Goal: Use online tool/utility: Utilize a website feature to perform a specific function

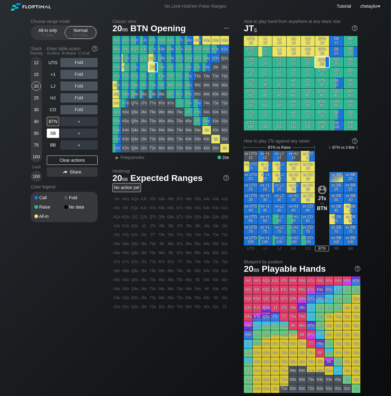
click at [58, 136] on div "SB" at bounding box center [53, 133] width 12 height 9
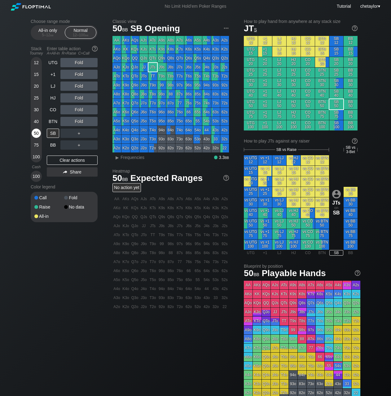
click at [35, 133] on div "50" at bounding box center [36, 133] width 9 height 9
click at [37, 97] on div "25" at bounding box center [36, 97] width 9 height 9
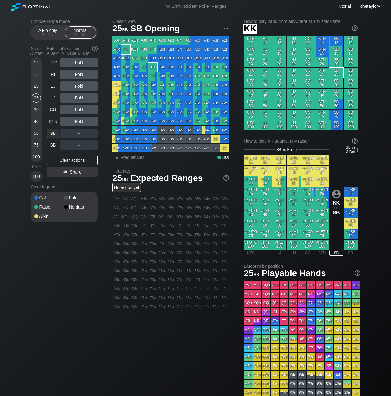
click at [128, 49] on div "KK" at bounding box center [125, 49] width 9 height 9
click at [197, 131] on div "54o" at bounding box center [197, 130] width 9 height 9
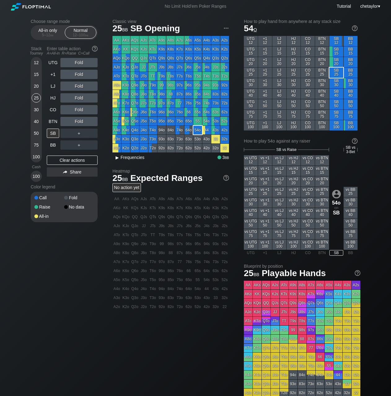
click at [118, 158] on div "▸" at bounding box center [117, 157] width 8 height 7
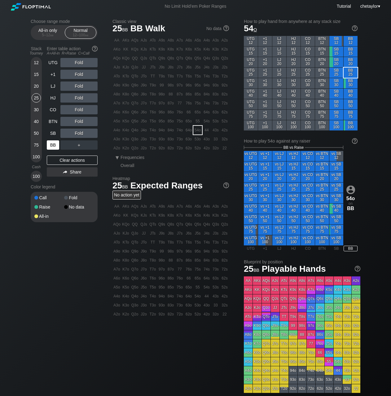
click at [52, 147] on div "BB" at bounding box center [53, 144] width 12 height 9
click at [74, 162] on div "Clear actions" at bounding box center [72, 160] width 51 height 9
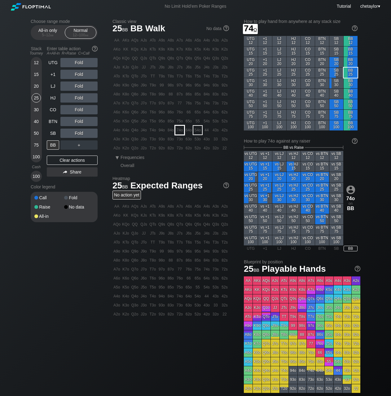
click at [179, 130] on div "74o" at bounding box center [179, 130] width 9 height 9
click at [95, 133] on div "C ✕" at bounding box center [92, 133] width 12 height 9
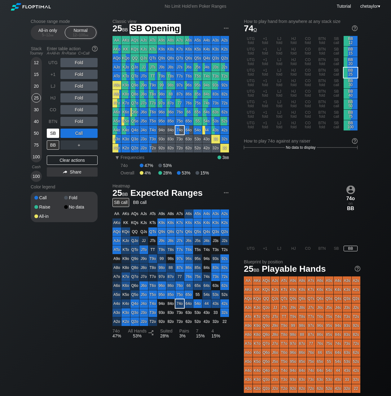
click at [55, 134] on div "SB" at bounding box center [53, 133] width 12 height 9
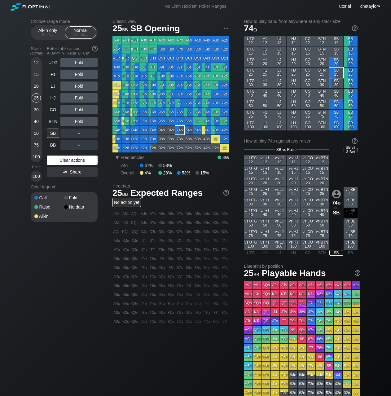
click at [65, 160] on div "Clear actions" at bounding box center [72, 160] width 51 height 9
click at [183, 67] on div "J7s" at bounding box center [179, 67] width 9 height 9
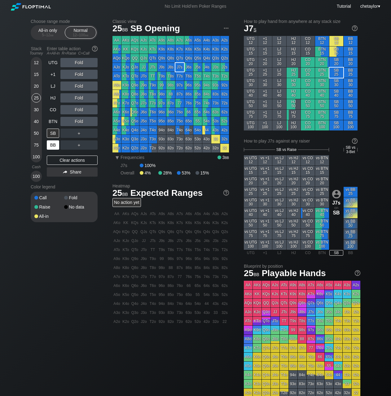
click at [52, 144] on div "BB" at bounding box center [53, 144] width 12 height 9
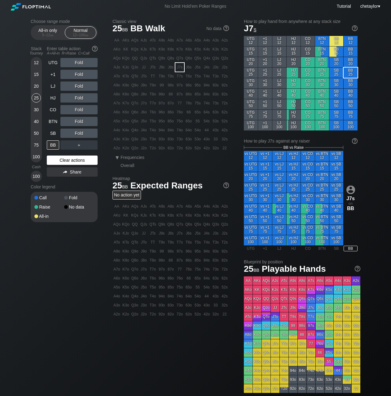
click at [61, 160] on div "Clear actions" at bounding box center [72, 160] width 51 height 9
click at [144, 50] on div "KJs" at bounding box center [143, 49] width 9 height 9
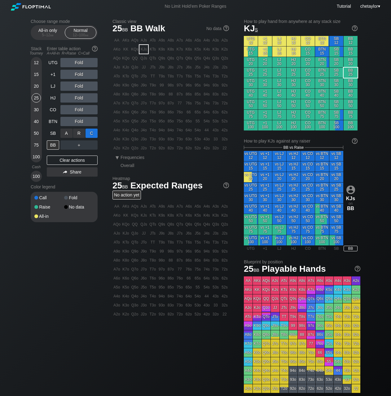
click at [94, 131] on div "C ✕" at bounding box center [92, 133] width 12 height 9
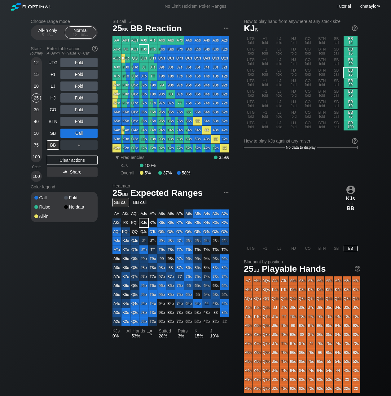
click at [36, 110] on div "30" at bounding box center [36, 109] width 9 height 9
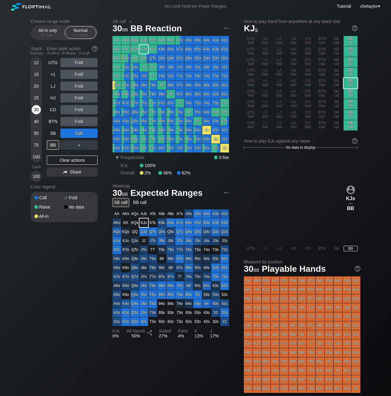
click at [36, 110] on div "30" at bounding box center [36, 109] width 9 height 9
click at [56, 132] on div "SB" at bounding box center [53, 133] width 12 height 9
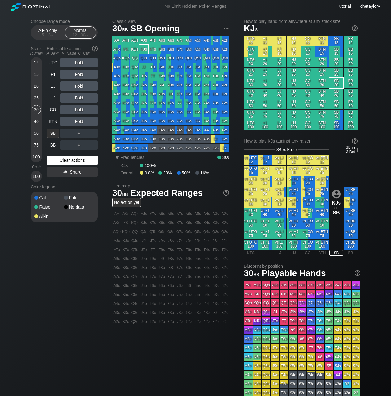
click at [71, 160] on div "Clear actions" at bounding box center [72, 160] width 51 height 9
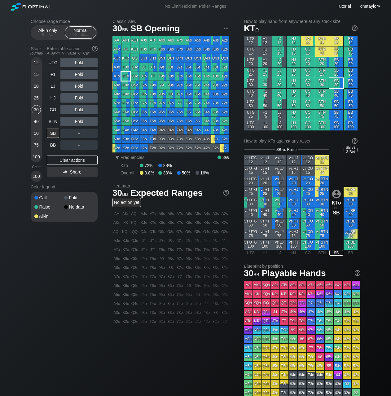
click at [128, 76] on div "KTo" at bounding box center [125, 76] width 9 height 9
click at [81, 134] on div "R ✕" at bounding box center [79, 133] width 12 height 9
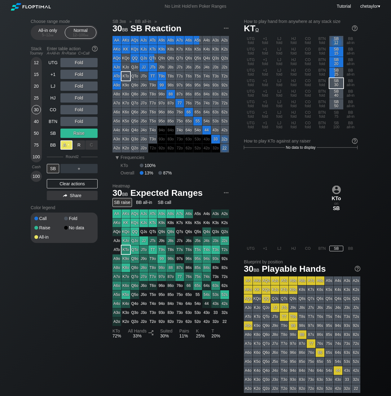
click at [67, 144] on div "A ✕" at bounding box center [66, 144] width 12 height 9
click at [54, 168] on div "SB" at bounding box center [53, 168] width 12 height 9
click at [36, 97] on div "25" at bounding box center [36, 97] width 9 height 9
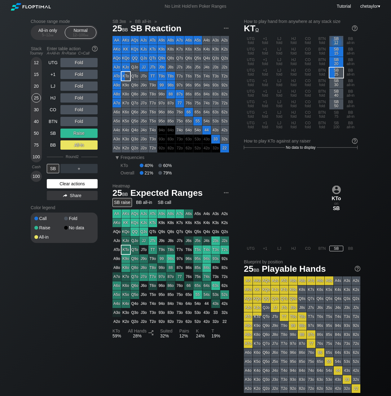
click at [67, 180] on div "Clear actions" at bounding box center [72, 183] width 51 height 9
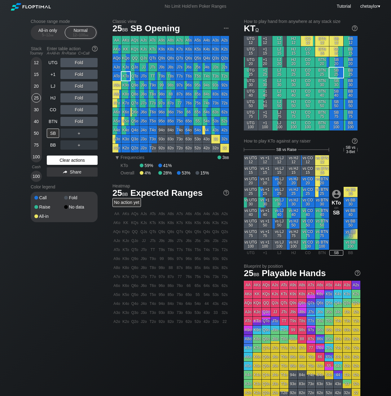
click at [67, 180] on div "UTG Fold +1 Fold LJ Fold HJ Fold CO Fold BTN Fold SB ＋ BB ＋ Clear actions Share" at bounding box center [72, 120] width 51 height 124
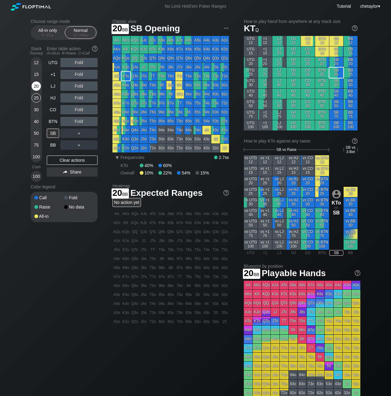
click at [36, 86] on div "20" at bounding box center [36, 86] width 9 height 9
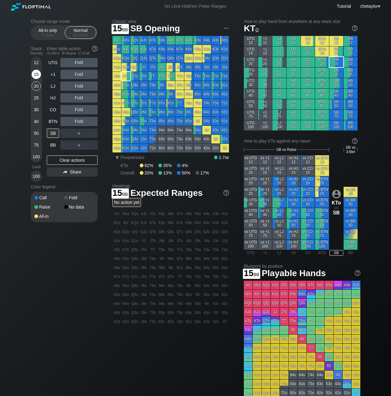
click at [38, 75] on div "15" at bounding box center [36, 74] width 9 height 9
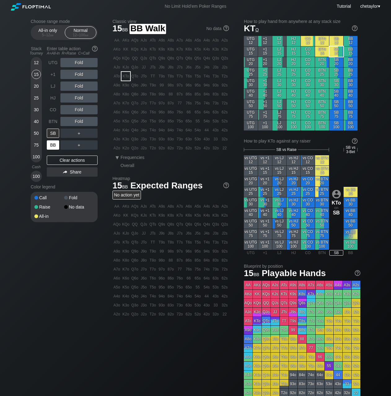
click at [55, 146] on div "BB" at bounding box center [53, 144] width 12 height 9
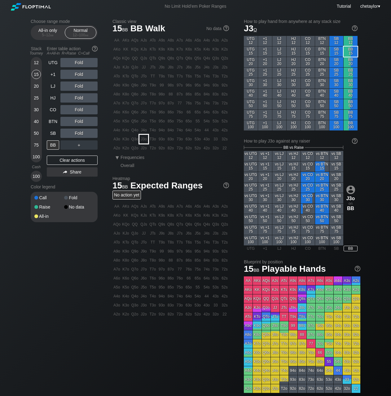
click at [143, 137] on div "J3o" at bounding box center [143, 139] width 9 height 9
click at [96, 133] on div "C ✕" at bounding box center [92, 133] width 12 height 9
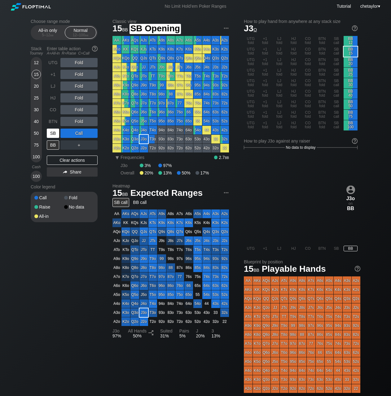
click at [51, 135] on div "SB" at bounding box center [53, 133] width 12 height 9
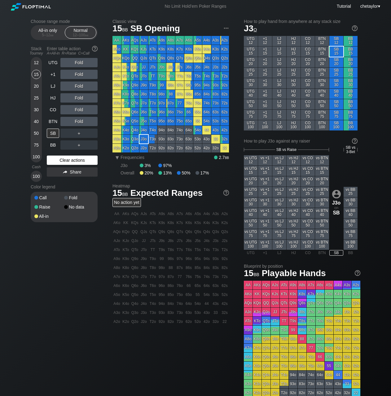
click at [60, 164] on div "Clear actions" at bounding box center [72, 160] width 51 height 9
click at [37, 86] on div "20" at bounding box center [36, 86] width 9 height 9
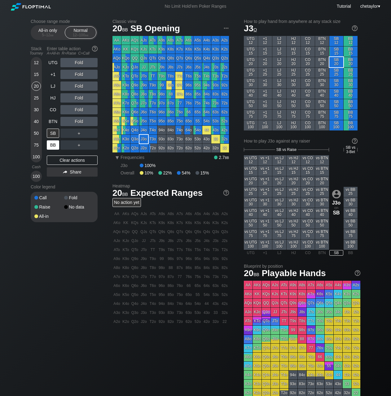
click at [52, 147] on div "BB" at bounding box center [53, 144] width 12 height 9
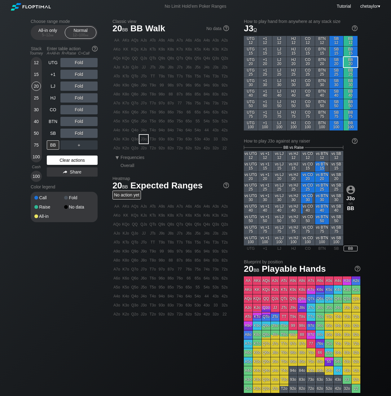
click at [65, 162] on div "Clear actions" at bounding box center [72, 160] width 51 height 9
click at [207, 123] on div "54s" at bounding box center [206, 121] width 9 height 9
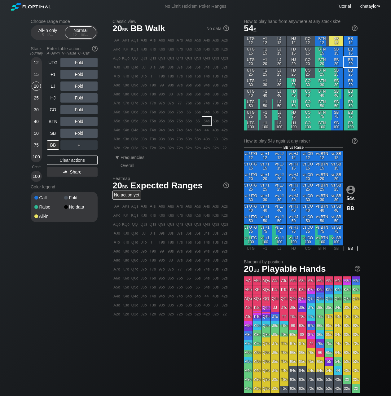
click at [207, 123] on div "54s" at bounding box center [206, 121] width 9 height 9
click at [93, 134] on div "C ✕" at bounding box center [92, 133] width 12 height 9
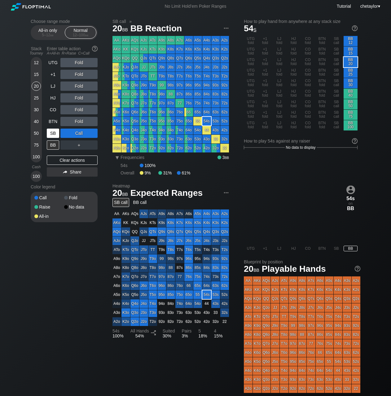
click at [49, 131] on div "SB" at bounding box center [53, 133] width 12 height 9
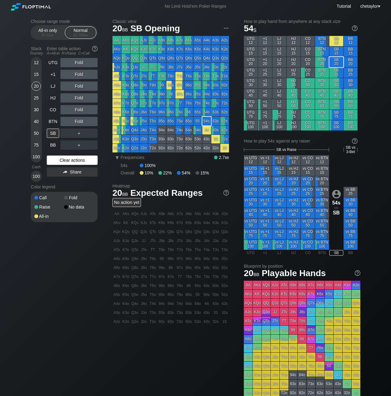
click at [64, 161] on div "Clear actions" at bounding box center [72, 160] width 51 height 9
click at [115, 60] on div "AQo" at bounding box center [116, 58] width 9 height 9
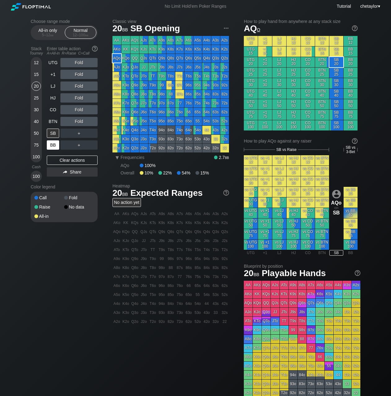
click at [51, 149] on div "BB" at bounding box center [53, 144] width 12 height 9
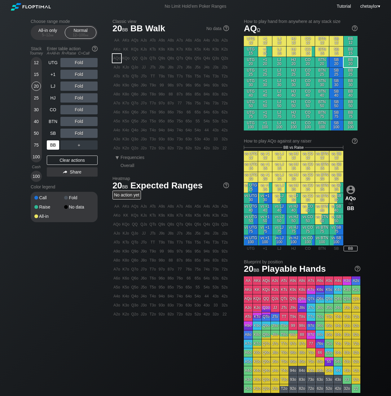
click at [51, 149] on div "BB" at bounding box center [53, 144] width 12 height 9
click at [64, 161] on div "Clear actions" at bounding box center [72, 160] width 51 height 9
click at [126, 149] on div "K2o" at bounding box center [125, 148] width 9 height 9
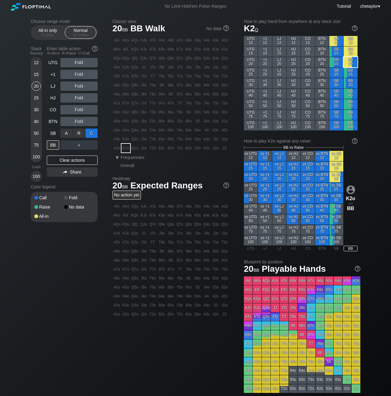
click at [93, 133] on div "C ✕" at bounding box center [92, 133] width 12 height 9
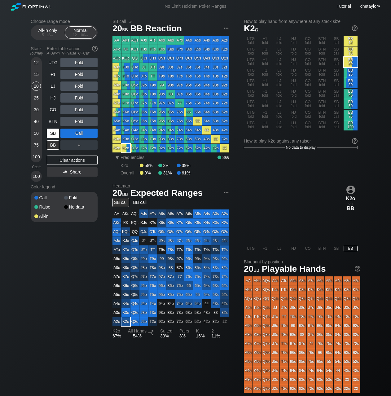
click at [49, 134] on div "SB" at bounding box center [53, 133] width 12 height 9
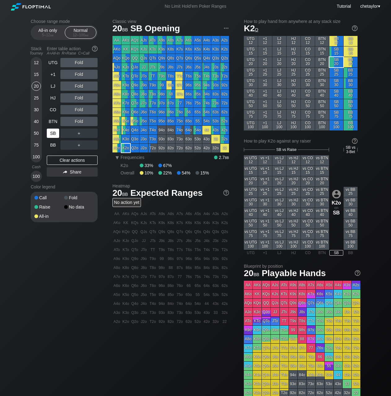
click at [49, 134] on div "SB" at bounding box center [53, 133] width 12 height 9
click at [57, 161] on div "Clear actions" at bounding box center [72, 160] width 51 height 9
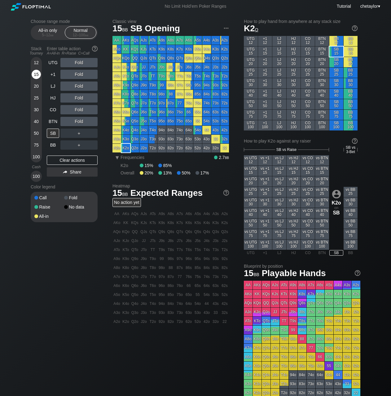
click at [36, 76] on div "15" at bounding box center [36, 74] width 9 height 9
click at [226, 139] on div "32s" at bounding box center [224, 139] width 9 height 9
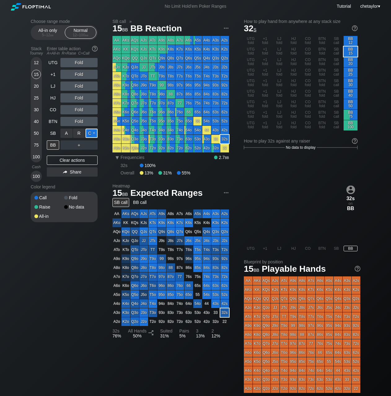
click at [91, 132] on div "C ✕" at bounding box center [92, 133] width 12 height 9
click at [63, 144] on div "A ✕" at bounding box center [66, 144] width 12 height 9
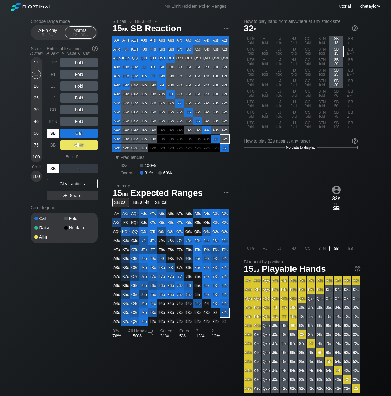
click at [52, 170] on div "SB" at bounding box center [53, 168] width 12 height 9
click at [54, 142] on div "BB" at bounding box center [53, 144] width 12 height 9
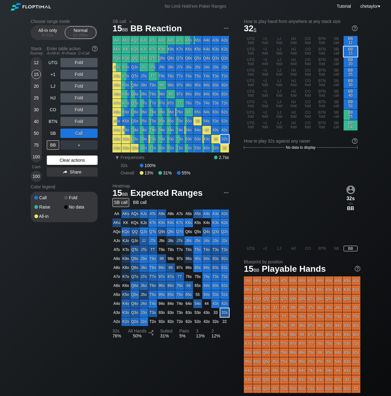
click at [62, 162] on div "Clear actions" at bounding box center [72, 160] width 51 height 9
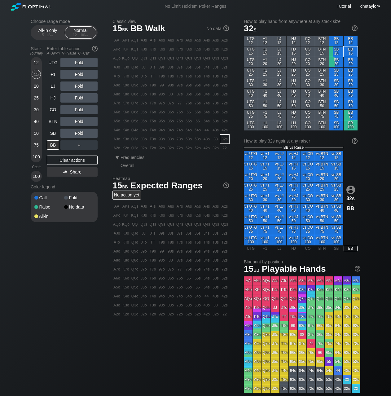
click at [206, 129] on div "44" at bounding box center [206, 130] width 9 height 9
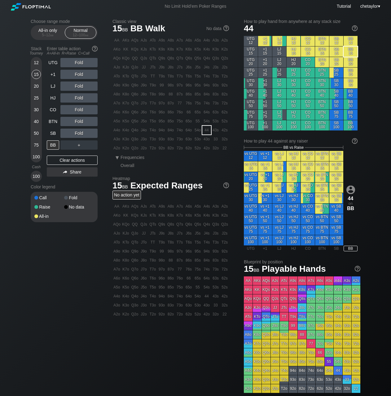
click at [206, 129] on div "44" at bounding box center [206, 130] width 9 height 9
click at [93, 134] on div "C ✕" at bounding box center [92, 133] width 12 height 9
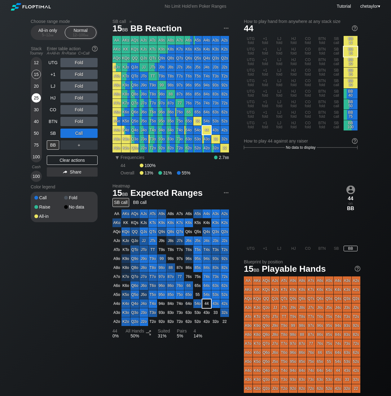
click at [36, 99] on div "25" at bounding box center [36, 97] width 9 height 9
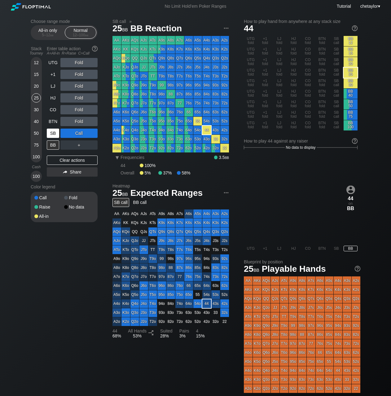
click at [53, 132] on div "SB" at bounding box center [53, 133] width 12 height 9
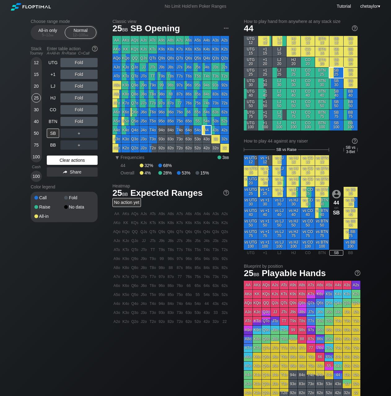
click at [67, 161] on div "Clear actions" at bounding box center [72, 160] width 51 height 9
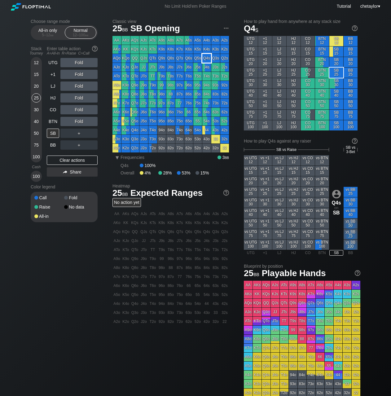
click at [209, 57] on div "Q4s" at bounding box center [206, 58] width 9 height 9
click at [53, 144] on div "BB" at bounding box center [53, 144] width 12 height 9
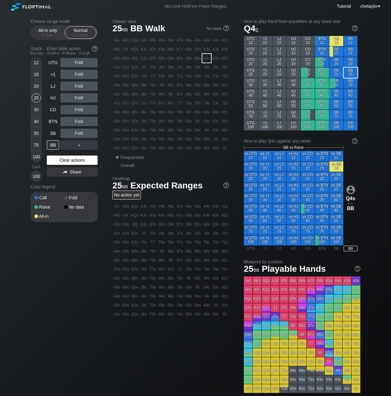
click at [60, 161] on div "Clear actions" at bounding box center [72, 160] width 51 height 9
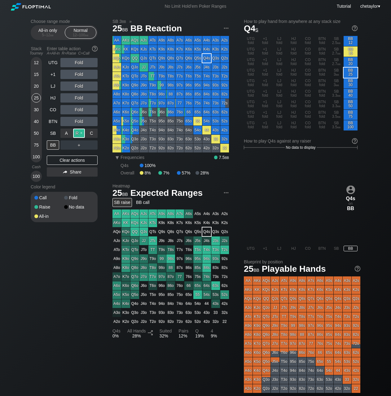
click at [79, 132] on div "R ✕" at bounding box center [79, 133] width 12 height 9
click at [127, 111] on div "K6o" at bounding box center [125, 112] width 9 height 9
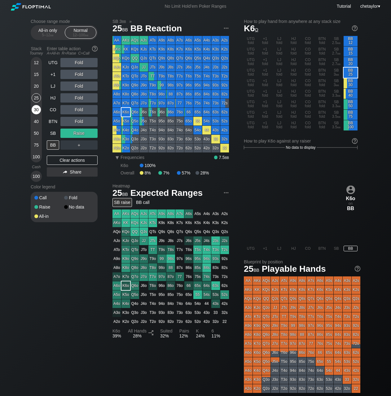
click at [33, 108] on div "30" at bounding box center [36, 109] width 9 height 9
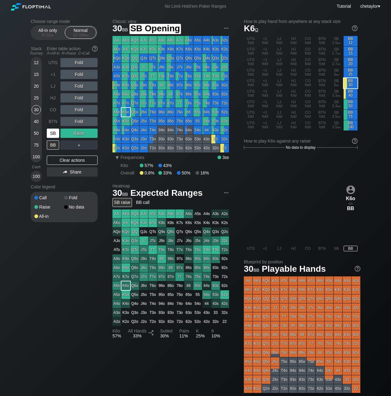
click at [51, 135] on div "SB" at bounding box center [53, 133] width 12 height 9
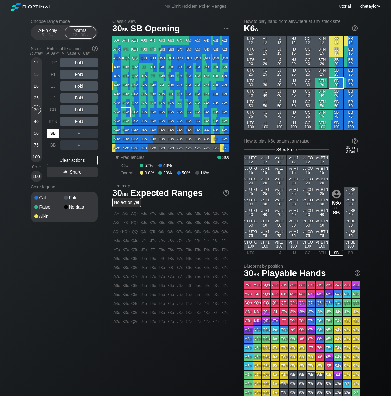
click at [51, 135] on div "SB" at bounding box center [53, 133] width 12 height 9
click at [67, 162] on div "Clear actions" at bounding box center [72, 160] width 51 height 9
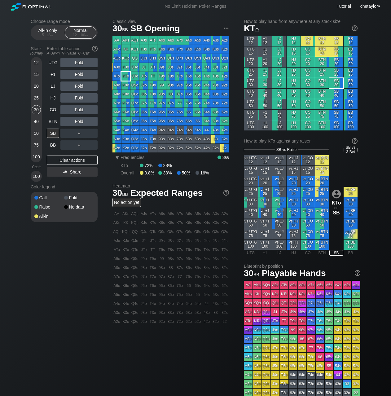
click at [126, 74] on div "KTo" at bounding box center [125, 76] width 9 height 9
click at [51, 144] on div "BB" at bounding box center [53, 144] width 12 height 9
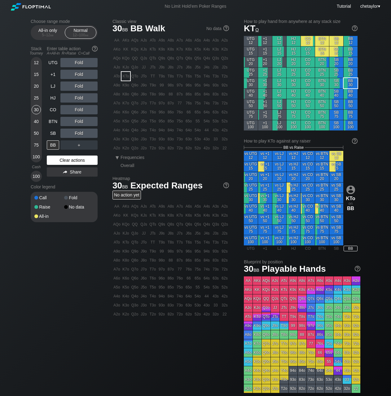
click at [61, 160] on div "Clear actions" at bounding box center [72, 160] width 51 height 9
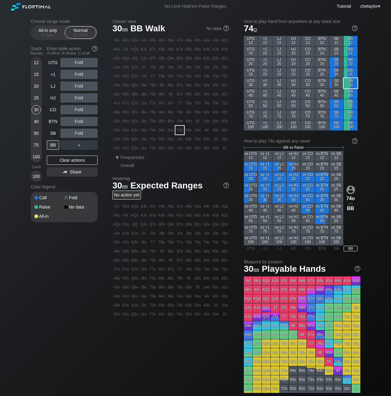
click at [181, 129] on div "74o" at bounding box center [179, 130] width 9 height 9
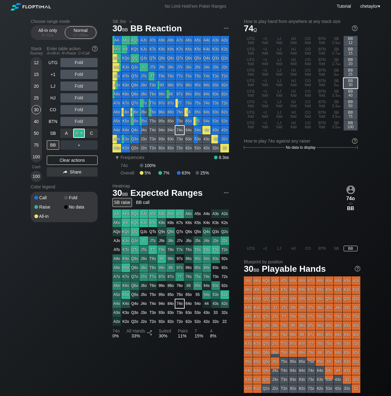
click at [81, 134] on div "R ✕" at bounding box center [79, 133] width 12 height 9
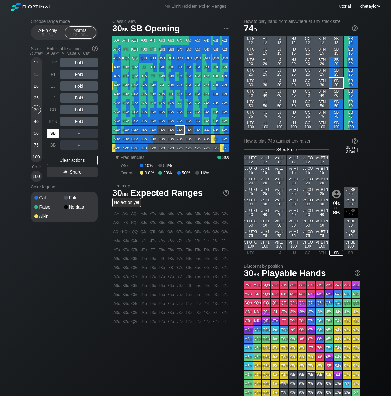
click at [52, 135] on div "SB" at bounding box center [53, 133] width 12 height 9
click at [61, 160] on div "Clear actions" at bounding box center [72, 160] width 51 height 9
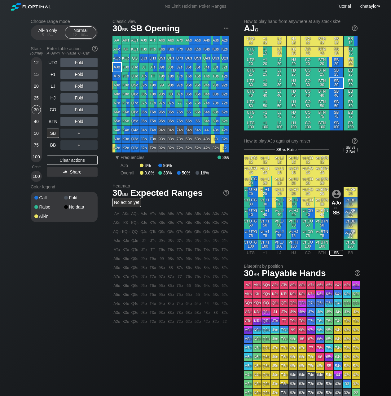
click at [116, 68] on div "AJo" at bounding box center [116, 67] width 9 height 9
click at [94, 133] on div "C ✕" at bounding box center [92, 133] width 12 height 9
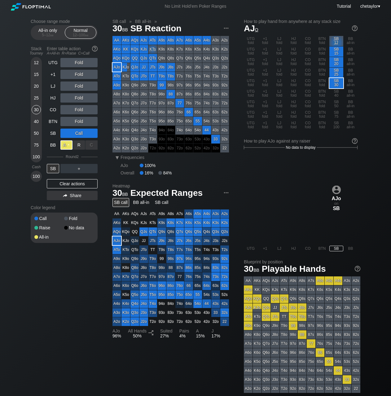
click at [68, 147] on div "A ✕" at bounding box center [66, 144] width 12 height 9
click at [54, 168] on div "SB" at bounding box center [53, 168] width 12 height 9
click at [55, 32] on div "All-in only 5 – 12 bb" at bounding box center [47, 33] width 29 height 12
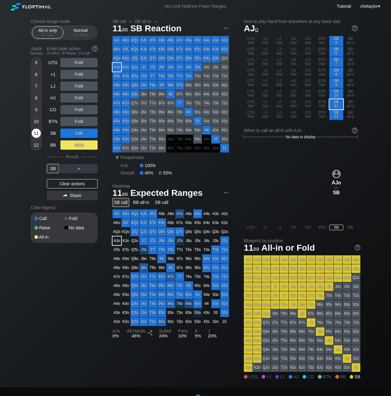
click at [37, 135] on div "11" at bounding box center [36, 133] width 9 height 9
click at [71, 183] on div "Clear actions" at bounding box center [72, 183] width 51 height 9
click at [71, 203] on div "Color legend" at bounding box center [64, 208] width 67 height 10
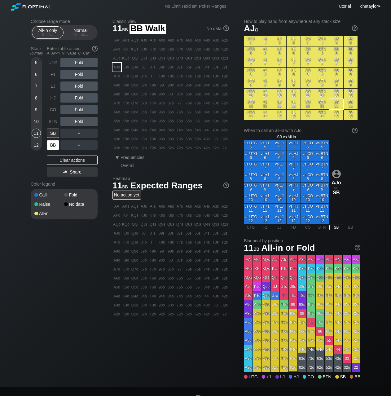
click at [55, 146] on div "BB" at bounding box center [53, 144] width 12 height 9
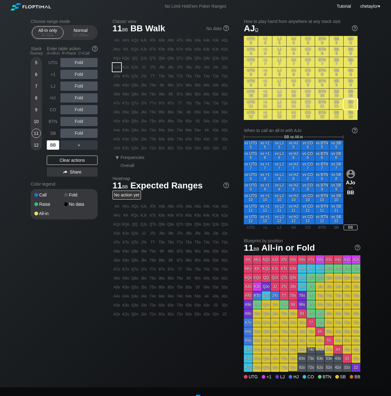
click at [55, 146] on div "BB" at bounding box center [53, 144] width 12 height 9
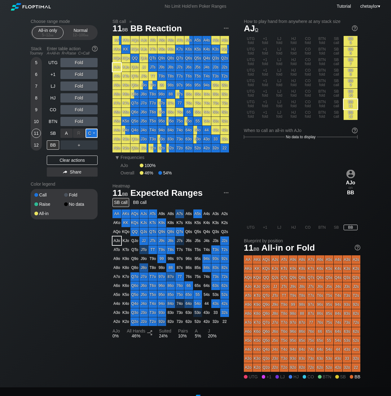
click at [92, 134] on div "C ✕" at bounding box center [92, 133] width 12 height 9
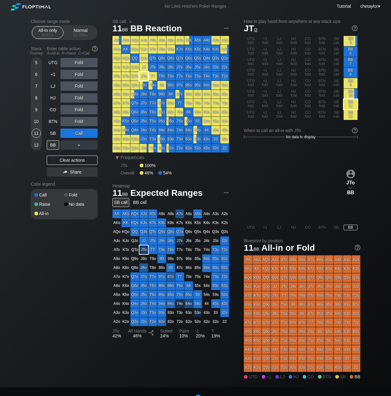
click at [143, 75] on div "JTo" at bounding box center [143, 76] width 9 height 9
click at [82, 28] on div "Normal 12 – 100 bb" at bounding box center [80, 33] width 29 height 12
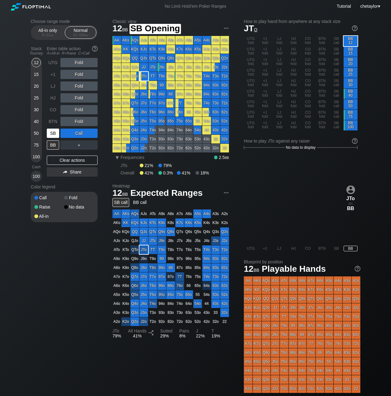
click at [55, 130] on div "SB" at bounding box center [53, 133] width 12 height 9
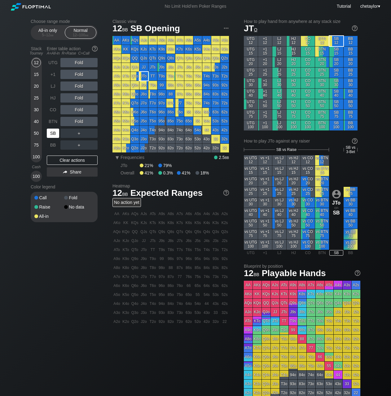
click at [55, 130] on div "SB" at bounding box center [53, 133] width 12 height 9
click at [36, 75] on div "15" at bounding box center [36, 74] width 9 height 9
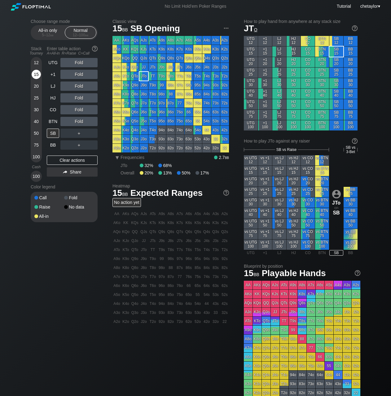
click at [36, 75] on div "15" at bounding box center [36, 74] width 9 height 9
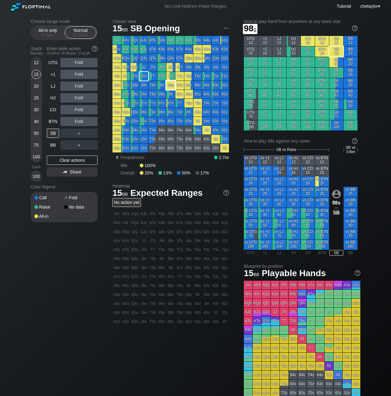
click at [171, 87] on div "98s" at bounding box center [170, 85] width 9 height 9
click at [48, 37] on div "5 – 12 bb" at bounding box center [48, 35] width 26 height 4
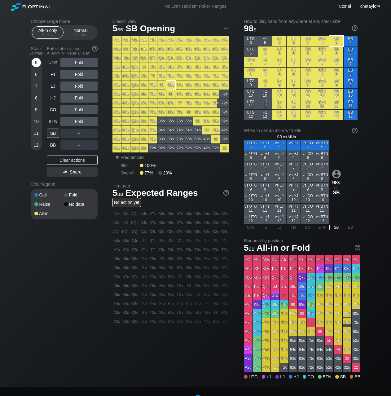
click at [38, 66] on div "5" at bounding box center [36, 62] width 9 height 9
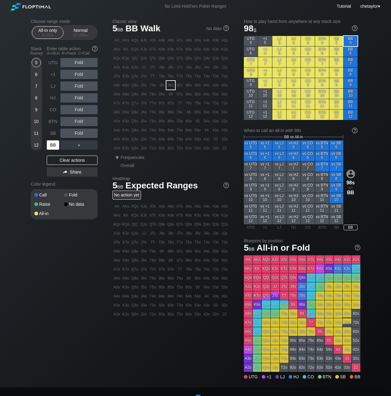
click at [51, 145] on div "BB" at bounding box center [53, 144] width 12 height 9
click at [69, 161] on div "Clear actions" at bounding box center [72, 160] width 51 height 9
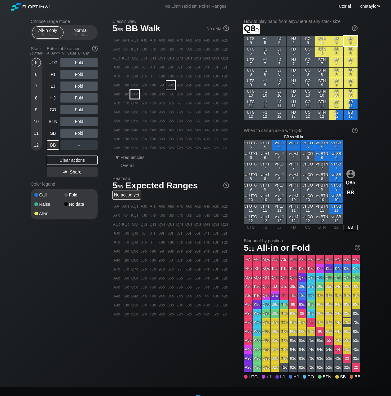
click at [137, 93] on div "Q8o" at bounding box center [134, 94] width 9 height 9
click at [66, 134] on div "A ✕" at bounding box center [66, 133] width 12 height 9
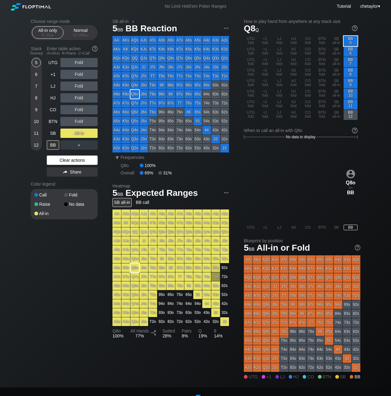
click at [59, 158] on div "Clear actions" at bounding box center [72, 160] width 51 height 9
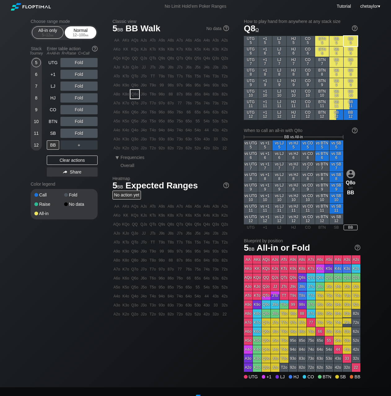
click at [81, 31] on div "Normal 12 – 100 bb" at bounding box center [80, 33] width 29 height 12
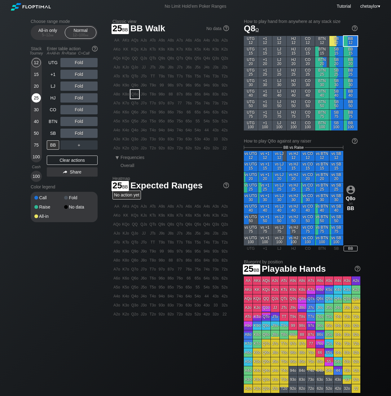
click at [38, 97] on div "25" at bounding box center [36, 97] width 9 height 9
click at [163, 130] on div "94o" at bounding box center [161, 130] width 9 height 9
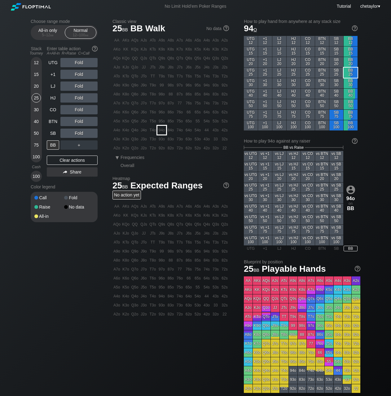
click at [163, 130] on div "94o" at bounding box center [161, 130] width 9 height 9
click at [80, 134] on div "R ✕" at bounding box center [79, 133] width 12 height 9
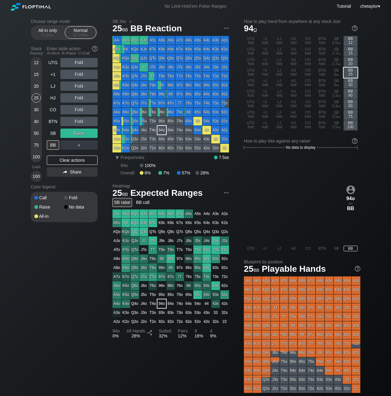
click at [33, 84] on div "20" at bounding box center [36, 86] width 9 height 9
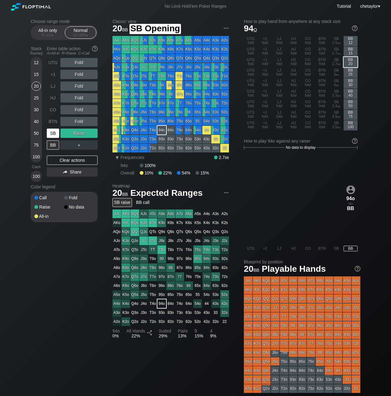
click at [51, 133] on div "SB" at bounding box center [53, 133] width 12 height 9
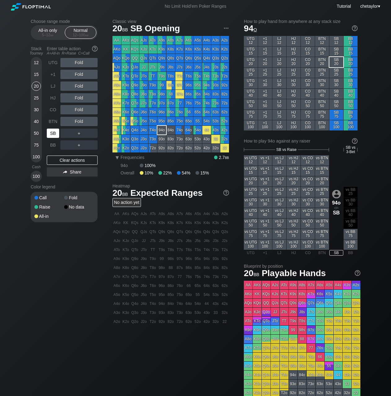
click at [51, 133] on div "SB" at bounding box center [53, 133] width 12 height 9
click at [59, 161] on div "Clear actions" at bounding box center [72, 160] width 51 height 9
click at [53, 146] on div "BB" at bounding box center [53, 144] width 12 height 9
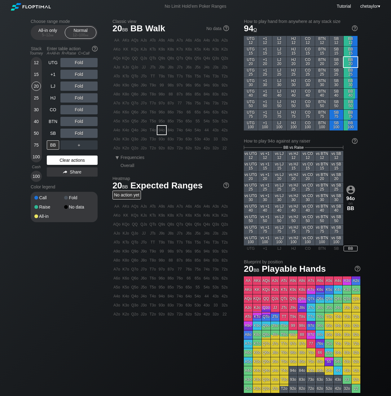
click at [66, 159] on div "Clear actions" at bounding box center [72, 160] width 51 height 9
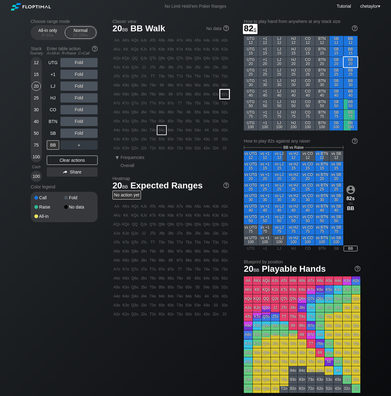
click at [224, 94] on div "82s" at bounding box center [224, 94] width 9 height 9
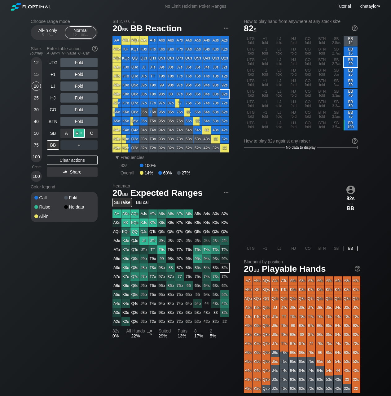
click at [82, 134] on div "R ✕" at bounding box center [79, 133] width 12 height 9
click at [36, 74] on div "15" at bounding box center [36, 74] width 9 height 9
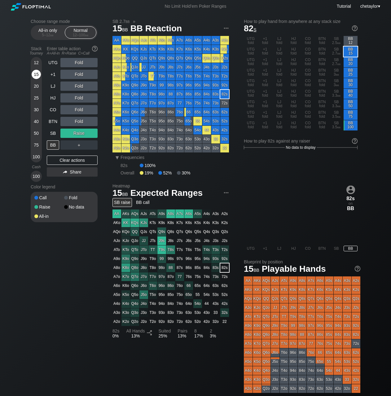
click at [36, 74] on div "15" at bounding box center [36, 74] width 9 height 9
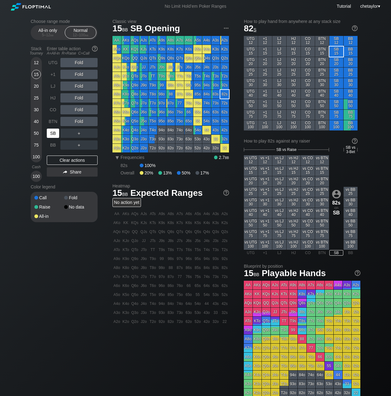
click at [55, 132] on div "SB" at bounding box center [53, 133] width 12 height 9
click at [61, 160] on div "Clear actions" at bounding box center [72, 160] width 51 height 9
click at [136, 140] on div "Q3o" at bounding box center [134, 139] width 9 height 9
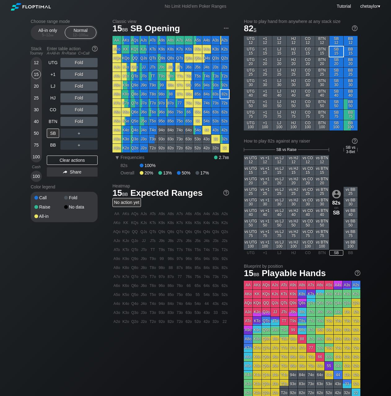
click at [136, 140] on div "Q3o" at bounding box center [134, 139] width 9 height 9
click at [92, 132] on div "C ✕" at bounding box center [92, 133] width 12 height 9
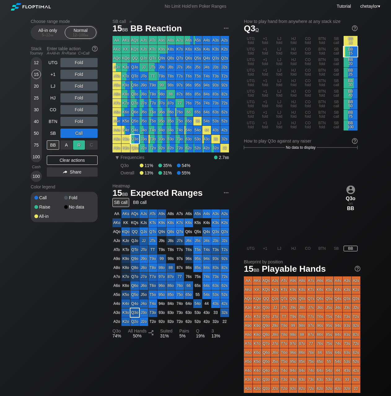
click at [82, 143] on div "R ✕" at bounding box center [79, 144] width 12 height 9
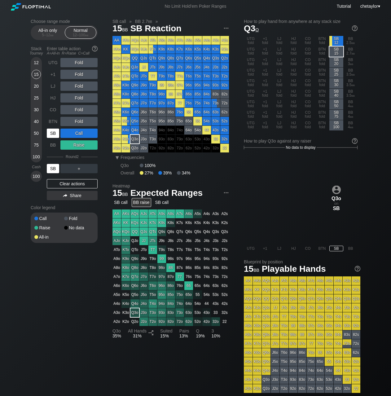
click at [53, 171] on div "SB" at bounding box center [53, 168] width 12 height 9
click at [53, 145] on div "BB" at bounding box center [53, 144] width 12 height 9
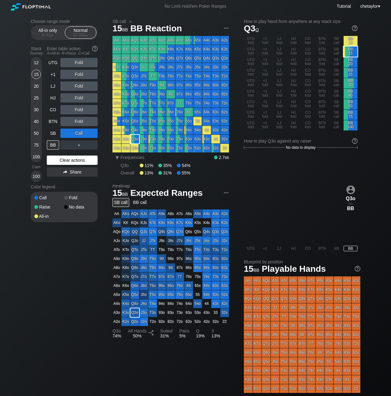
click at [67, 161] on div "Clear actions" at bounding box center [72, 160] width 51 height 9
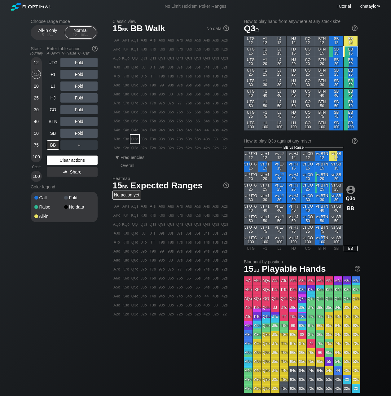
click at [67, 161] on div "Clear actions" at bounding box center [72, 160] width 51 height 9
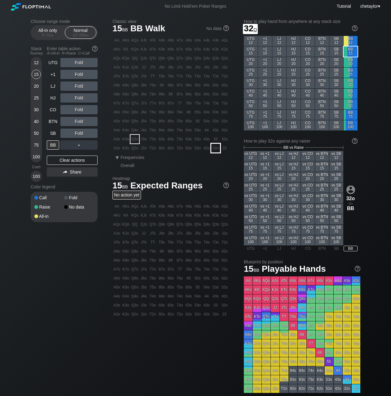
click at [216, 148] on div "32o" at bounding box center [215, 148] width 9 height 9
click at [79, 134] on div "R ✕" at bounding box center [79, 133] width 12 height 9
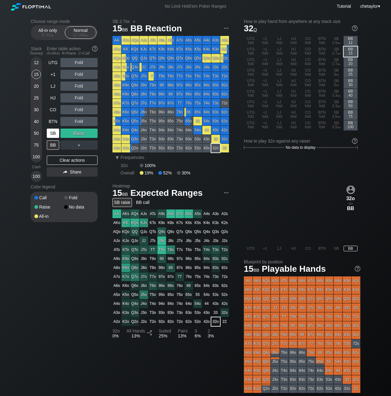
click at [50, 131] on div "SB" at bounding box center [53, 133] width 12 height 9
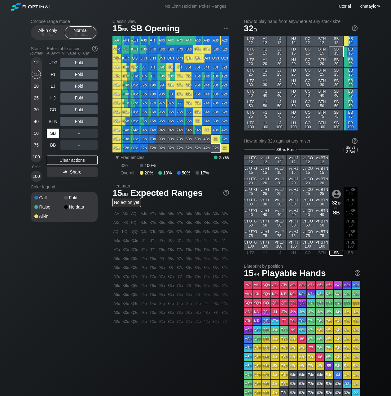
click at [50, 131] on div "SB" at bounding box center [53, 133] width 12 height 9
click at [60, 161] on div "Clear actions" at bounding box center [72, 160] width 51 height 9
click at [201, 67] on div "J5s" at bounding box center [197, 67] width 9 height 9
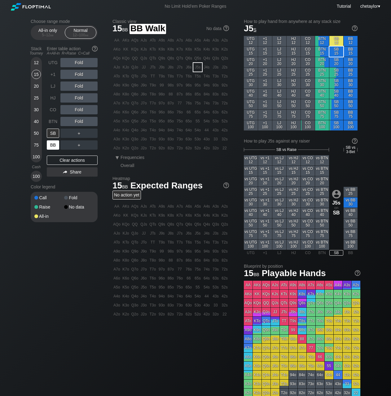
click at [48, 147] on div "BB" at bounding box center [53, 144] width 12 height 9
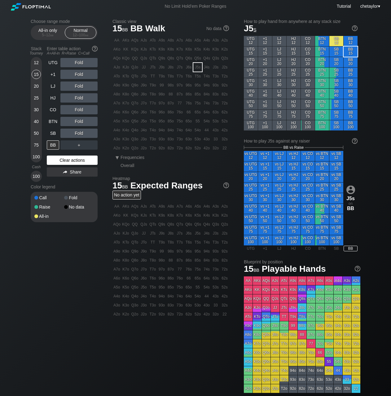
click at [64, 160] on div "Clear actions" at bounding box center [72, 160] width 51 height 9
click at [135, 121] on div "Q5o" at bounding box center [134, 121] width 9 height 9
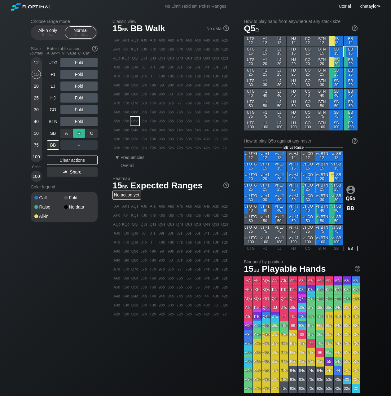
click at [82, 134] on div "R ✕" at bounding box center [79, 133] width 12 height 9
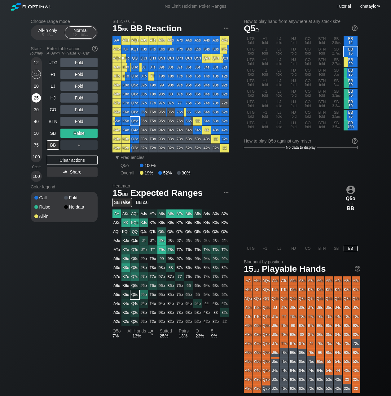
click at [36, 97] on div "25" at bounding box center [36, 97] width 9 height 9
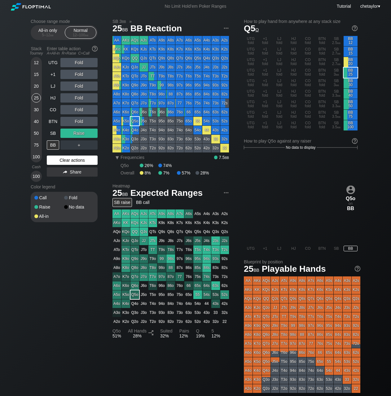
click at [68, 160] on div "Clear actions" at bounding box center [72, 160] width 51 height 9
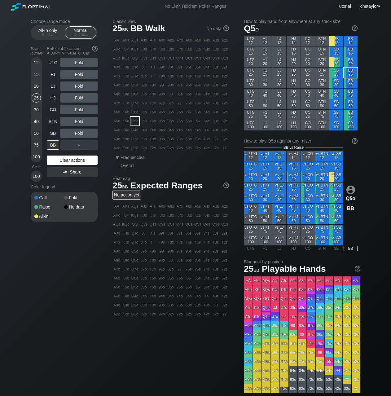
click at [68, 160] on div "Clear actions" at bounding box center [72, 160] width 51 height 9
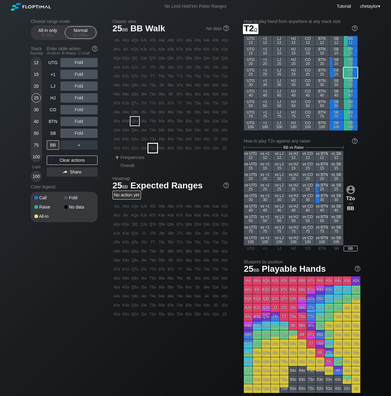
click at [154, 147] on div "T2o" at bounding box center [152, 148] width 9 height 9
click at [94, 133] on div "C ✕" at bounding box center [92, 133] width 12 height 9
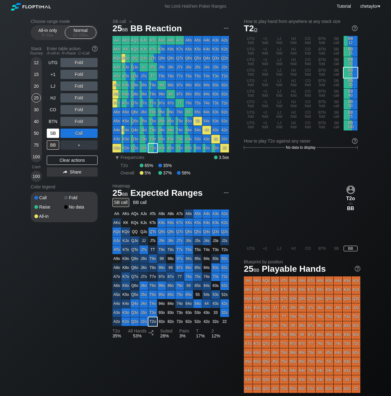
click at [53, 132] on div "SB" at bounding box center [53, 133] width 12 height 9
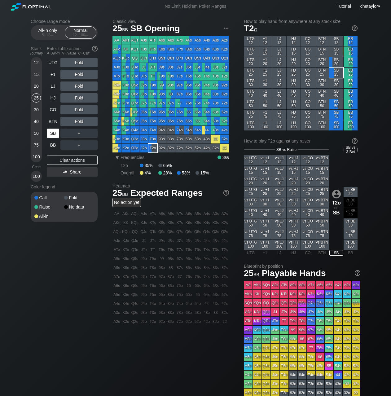
click at [53, 132] on div "SB" at bounding box center [53, 133] width 12 height 9
click at [60, 158] on div "Clear actions" at bounding box center [72, 160] width 51 height 9
click at [162, 112] on div "96o" at bounding box center [161, 112] width 9 height 9
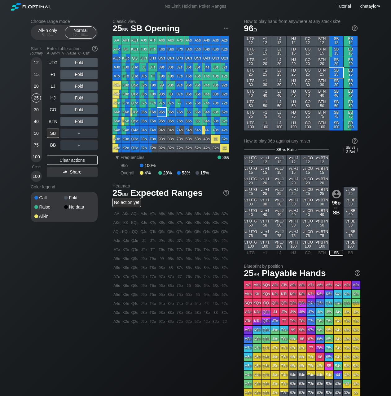
click at [162, 112] on div "96o" at bounding box center [161, 112] width 9 height 9
click at [37, 86] on div "20" at bounding box center [36, 86] width 9 height 9
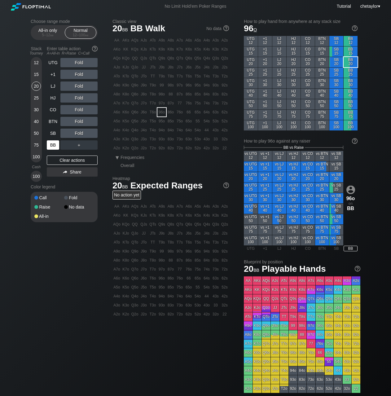
click at [55, 147] on div "BB" at bounding box center [53, 144] width 12 height 9
click at [69, 163] on div "Clear actions" at bounding box center [72, 160] width 51 height 9
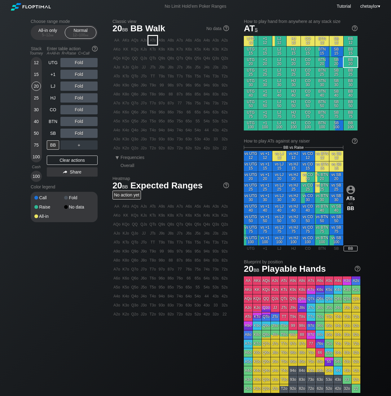
click at [150, 41] on div "ATs" at bounding box center [152, 40] width 9 height 9
click at [92, 132] on div "C ✕" at bounding box center [92, 133] width 12 height 9
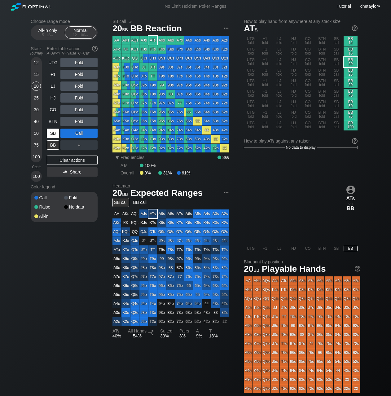
click at [51, 135] on div "SB" at bounding box center [53, 133] width 12 height 9
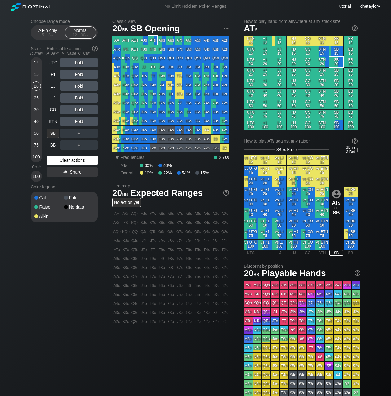
click at [60, 161] on div "Clear actions" at bounding box center [72, 160] width 51 height 9
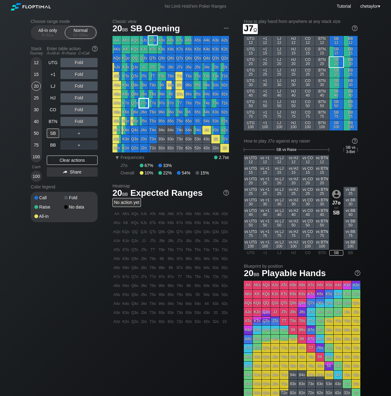
click at [144, 102] on div "J7o" at bounding box center [143, 103] width 9 height 9
click at [53, 144] on div "BB" at bounding box center [53, 144] width 12 height 9
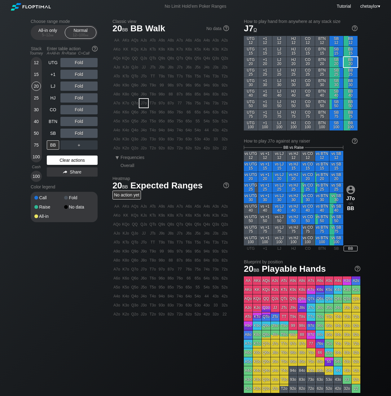
click at [65, 159] on div "Clear actions" at bounding box center [72, 160] width 51 height 9
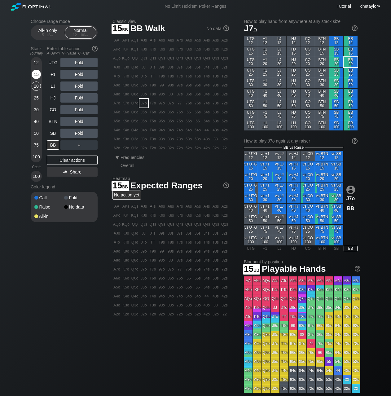
click at [39, 73] on div "15" at bounding box center [36, 74] width 9 height 9
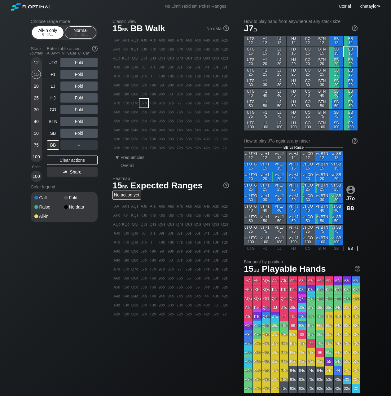
click at [51, 35] on span "bb" at bounding box center [51, 35] width 3 height 4
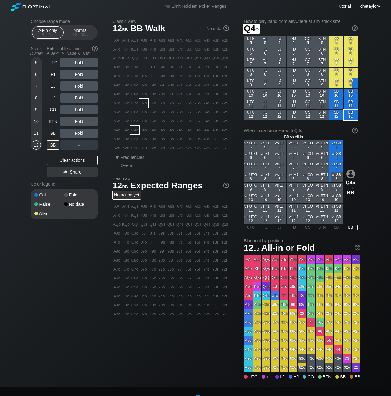
click at [132, 128] on div "Q4o" at bounding box center [134, 130] width 9 height 9
click at [93, 133] on div "C ✕" at bounding box center [92, 133] width 12 height 9
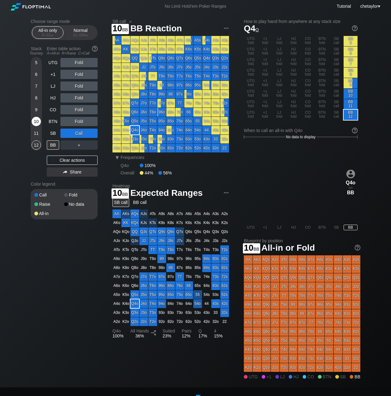
click at [34, 122] on div "10" at bounding box center [36, 121] width 9 height 9
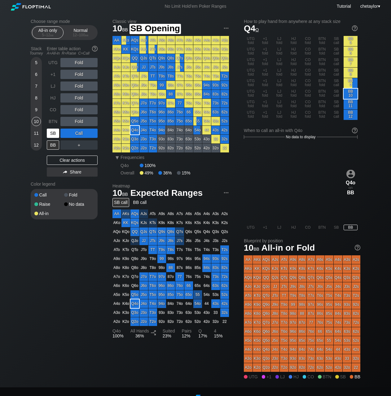
click at [52, 134] on div "SB" at bounding box center [53, 133] width 12 height 9
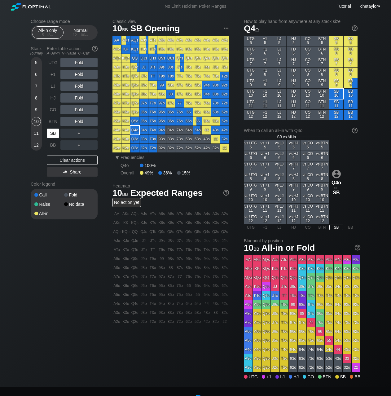
click at [52, 134] on div "SB" at bounding box center [53, 133] width 12 height 9
click at [57, 162] on div "Clear actions" at bounding box center [72, 160] width 51 height 9
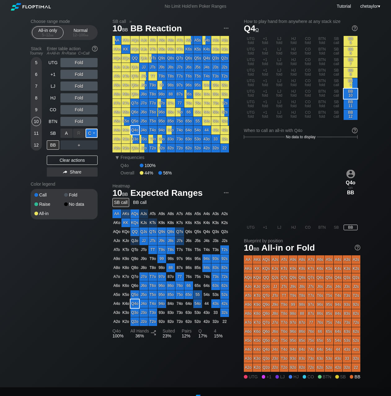
click at [94, 133] on div "C ✕" at bounding box center [92, 133] width 12 height 9
click at [67, 145] on div "A ✕" at bounding box center [66, 144] width 12 height 9
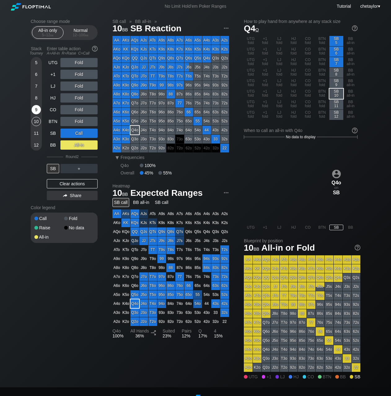
click at [37, 110] on div "9" at bounding box center [36, 109] width 9 height 9
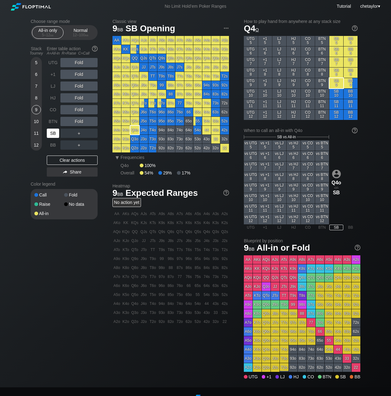
click at [55, 134] on div "SB" at bounding box center [53, 133] width 12 height 9
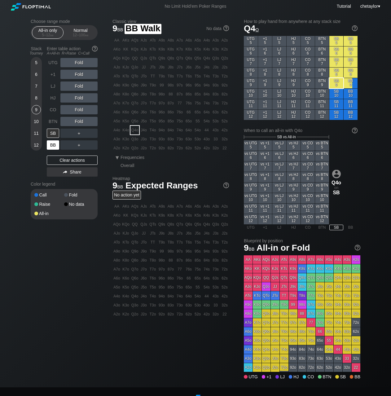
click at [55, 143] on div "BB" at bounding box center [53, 144] width 12 height 9
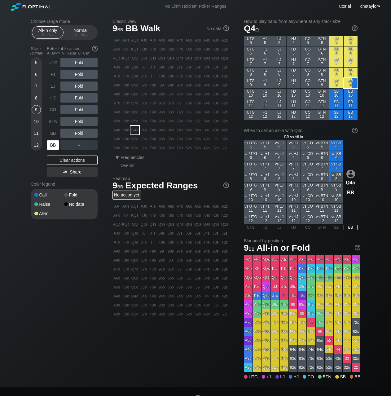
click at [55, 143] on div "BB" at bounding box center [53, 144] width 12 height 9
click at [64, 161] on div "Clear actions" at bounding box center [72, 160] width 51 height 9
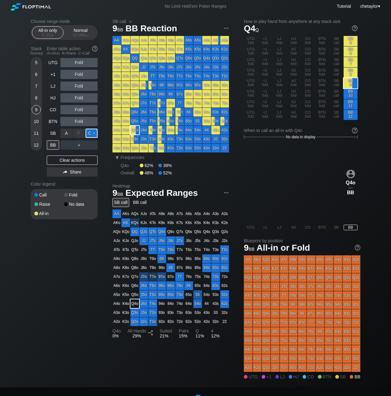
click at [94, 134] on div "C ✕" at bounding box center [92, 133] width 12 height 9
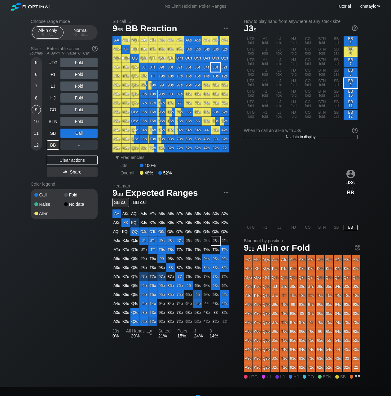
click at [213, 66] on div "J3s" at bounding box center [215, 67] width 9 height 9
click at [87, 31] on div "Normal 12 – 100 bb" at bounding box center [80, 33] width 29 height 12
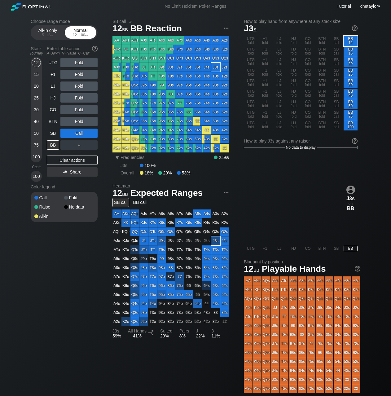
click at [87, 31] on div "Normal 12 – 100 bb" at bounding box center [80, 33] width 29 height 12
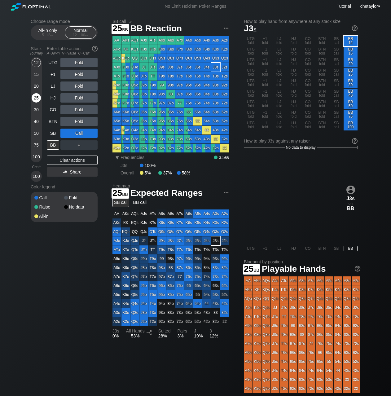
click at [37, 98] on div "25" at bounding box center [36, 97] width 9 height 9
click at [53, 132] on div "SB" at bounding box center [53, 133] width 12 height 9
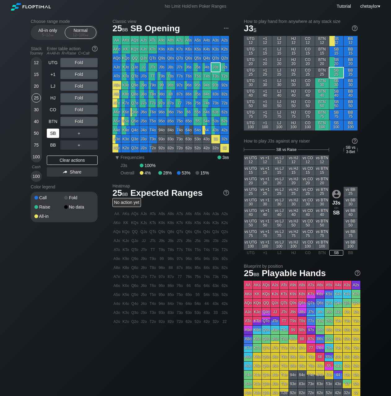
click at [53, 132] on div "SB" at bounding box center [53, 133] width 12 height 9
click at [70, 160] on div "Clear actions" at bounding box center [72, 160] width 51 height 9
click at [37, 86] on div "20" at bounding box center [36, 86] width 9 height 9
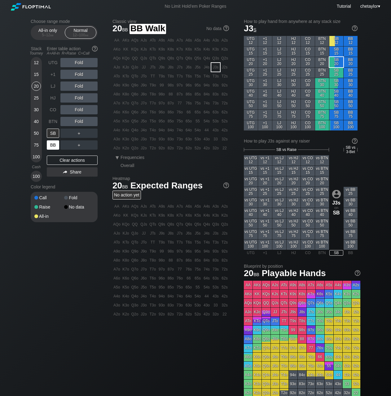
click at [52, 145] on div "BB" at bounding box center [53, 144] width 12 height 9
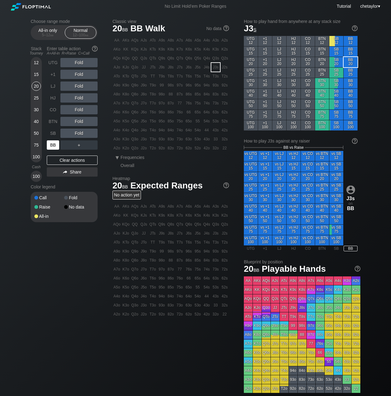
click at [52, 145] on div "BB" at bounding box center [53, 144] width 12 height 9
click at [60, 164] on div "Clear actions" at bounding box center [72, 160] width 51 height 9
click at [63, 161] on div "Clear actions" at bounding box center [72, 160] width 51 height 9
click at [135, 95] on div "Q8o" at bounding box center [134, 94] width 9 height 9
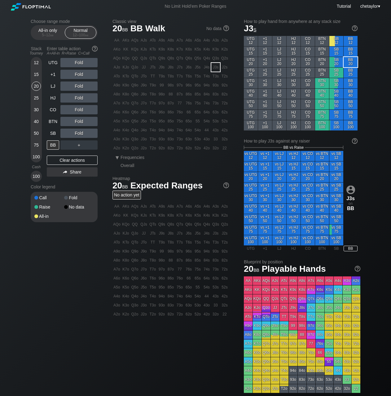
click at [135, 95] on div "Q8o" at bounding box center [134, 94] width 9 height 9
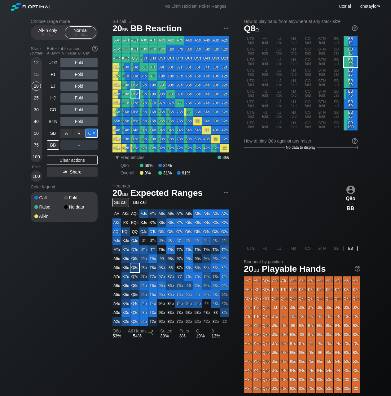
click at [93, 133] on div "C ✕" at bounding box center [92, 133] width 12 height 9
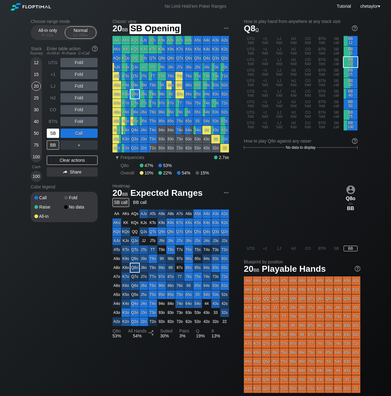
click at [50, 132] on div "SB" at bounding box center [53, 133] width 12 height 9
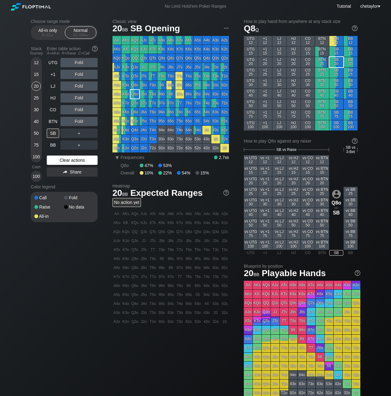
click at [61, 161] on div "Clear actions" at bounding box center [72, 160] width 51 height 9
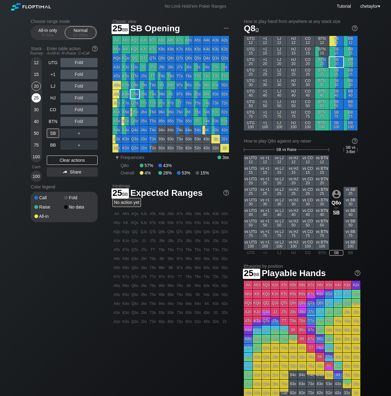
click at [37, 97] on div "25" at bounding box center [36, 97] width 9 height 9
click at [172, 48] on div "K8s" at bounding box center [170, 49] width 9 height 9
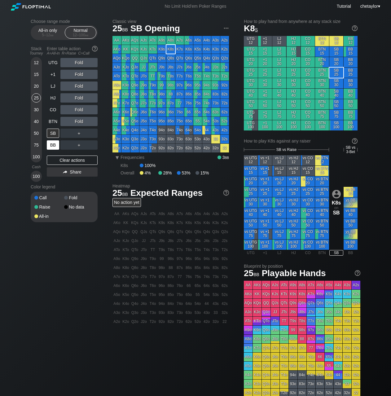
click at [52, 143] on div "BB" at bounding box center [53, 144] width 12 height 9
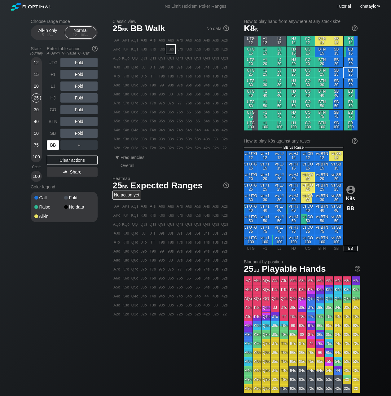
click at [52, 143] on div "BB" at bounding box center [53, 144] width 12 height 9
click at [63, 160] on div "Clear actions" at bounding box center [72, 160] width 51 height 9
click at [92, 132] on div "C ✕" at bounding box center [92, 133] width 12 height 9
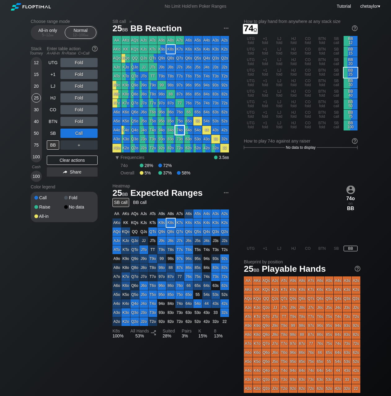
click at [180, 130] on div "74o" at bounding box center [179, 130] width 9 height 9
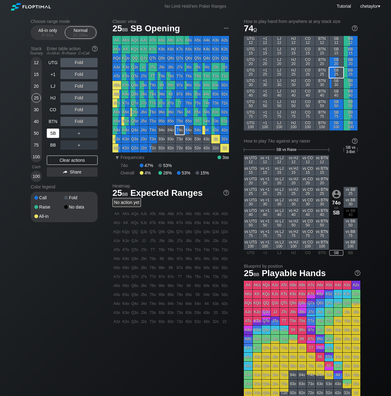
click at [55, 134] on div "SB" at bounding box center [53, 133] width 12 height 9
click at [66, 161] on div "Clear actions" at bounding box center [72, 160] width 51 height 9
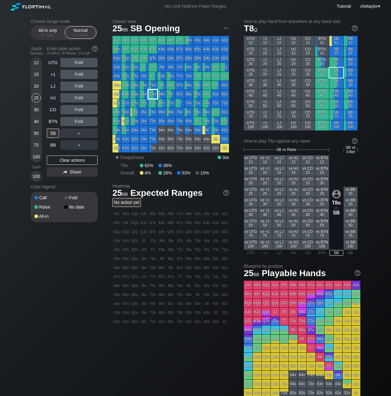
click at [153, 94] on div "T8o" at bounding box center [152, 94] width 9 height 9
click at [51, 146] on div "BB" at bounding box center [53, 144] width 12 height 9
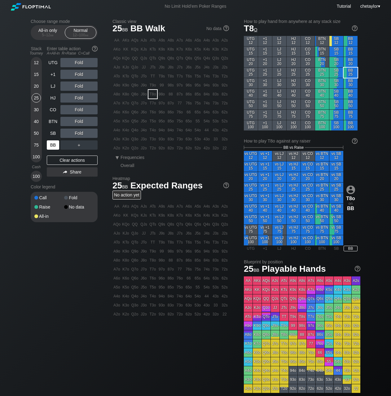
click at [51, 146] on div "BB" at bounding box center [53, 144] width 12 height 9
click at [61, 161] on div "Clear actions" at bounding box center [72, 160] width 51 height 9
click at [162, 131] on div "94o" at bounding box center [161, 130] width 9 height 9
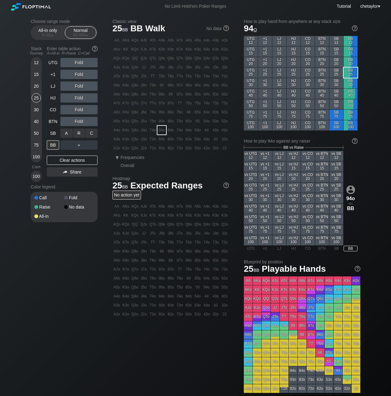
click at [95, 133] on div "C ✕" at bounding box center [92, 133] width 12 height 9
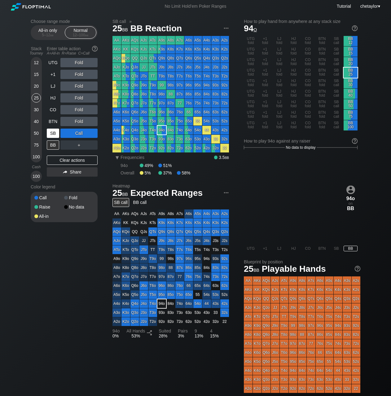
click at [54, 135] on div "SB" at bounding box center [53, 133] width 12 height 9
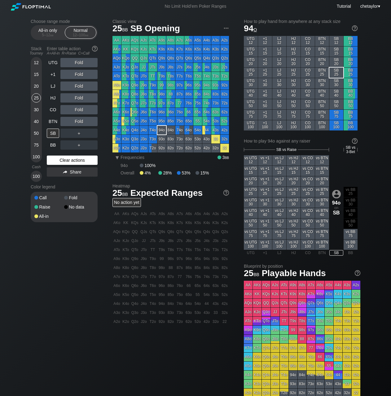
click at [68, 158] on div "Clear actions" at bounding box center [72, 160] width 51 height 9
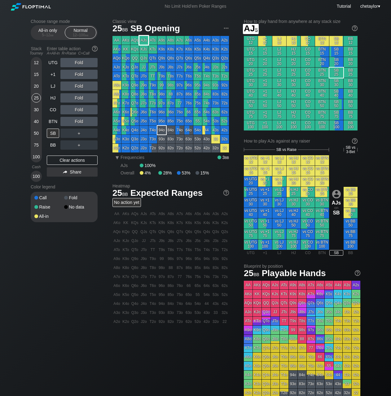
click at [144, 39] on div "AJs" at bounding box center [143, 40] width 9 height 9
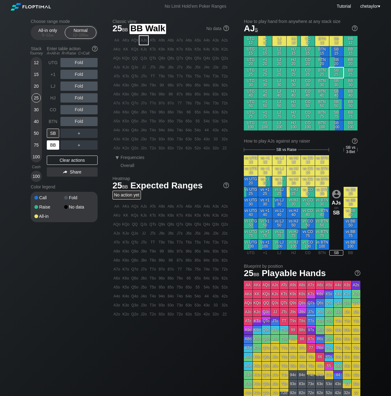
click at [54, 146] on div "BB" at bounding box center [53, 144] width 12 height 9
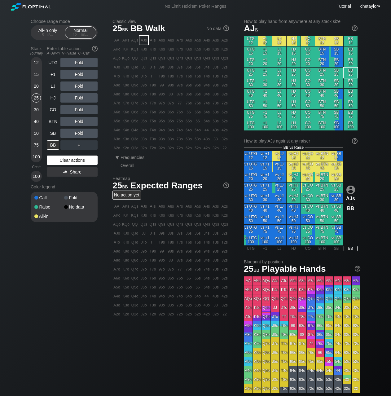
click at [59, 159] on div "Clear actions" at bounding box center [72, 160] width 51 height 9
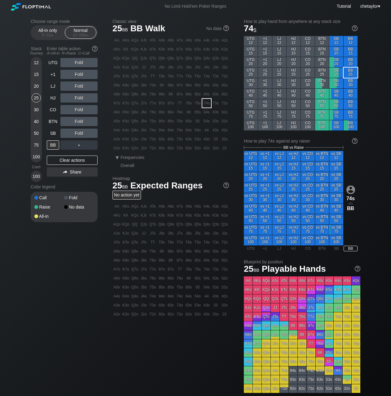
click at [207, 104] on div "74s" at bounding box center [206, 103] width 9 height 9
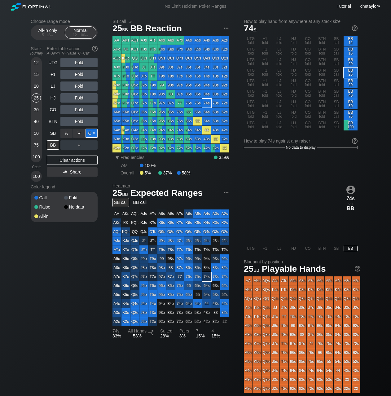
click at [88, 132] on div "C ✕" at bounding box center [92, 133] width 12 height 9
click at [55, 130] on div "SB" at bounding box center [53, 133] width 12 height 9
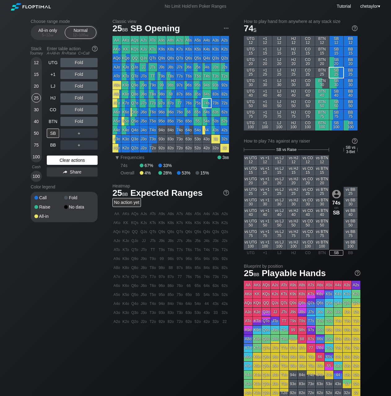
click at [60, 159] on div "Clear actions" at bounding box center [72, 160] width 51 height 9
click at [127, 41] on div "AKs" at bounding box center [125, 40] width 9 height 9
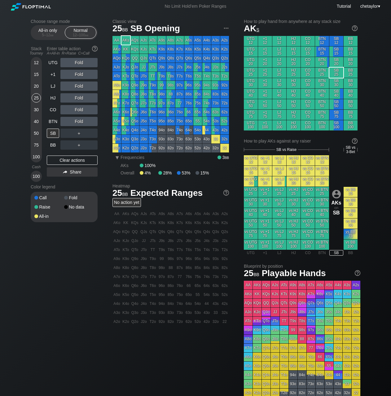
click at [55, 150] on div "UTG Fold +1 Fold LJ Fold HJ Fold CO Fold BTN Fold SB ＋ BB ＋ Clear actions Share" at bounding box center [72, 120] width 51 height 124
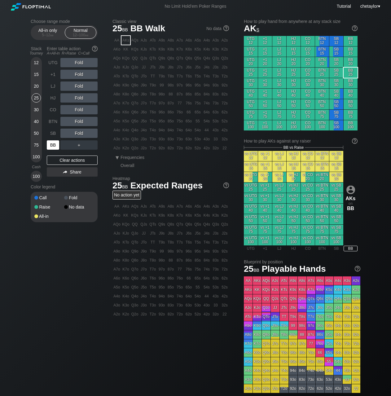
click at [52, 147] on div "BB" at bounding box center [53, 144] width 12 height 9
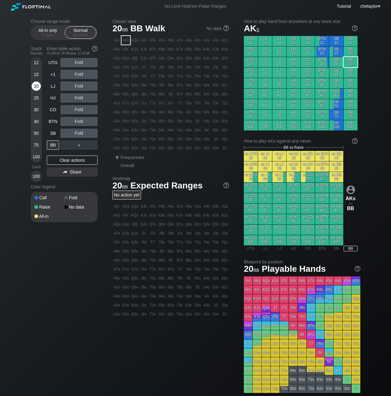
click at [38, 86] on div "20" at bounding box center [36, 86] width 9 height 9
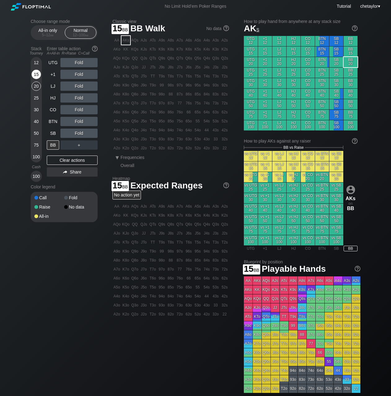
click at [37, 77] on div "15" at bounding box center [36, 74] width 9 height 9
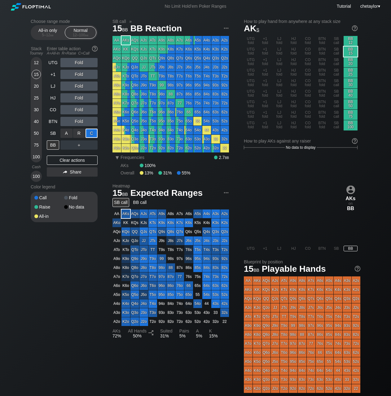
click at [94, 132] on div "C ✕" at bounding box center [92, 133] width 12 height 9
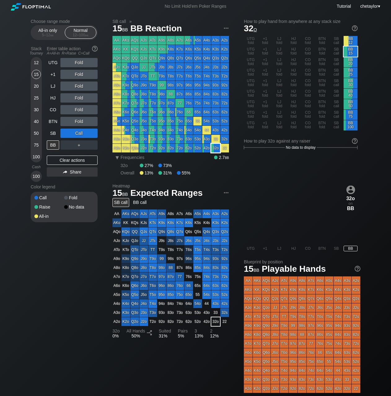
click at [217, 145] on div "32o" at bounding box center [215, 148] width 9 height 9
click at [52, 132] on div "SB" at bounding box center [53, 133] width 12 height 9
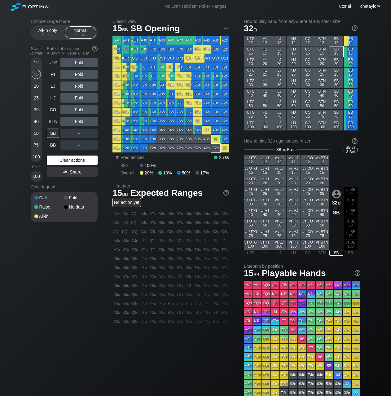
click at [64, 157] on div "Clear actions" at bounding box center [72, 160] width 51 height 9
click at [153, 121] on div "T5o" at bounding box center [152, 121] width 9 height 9
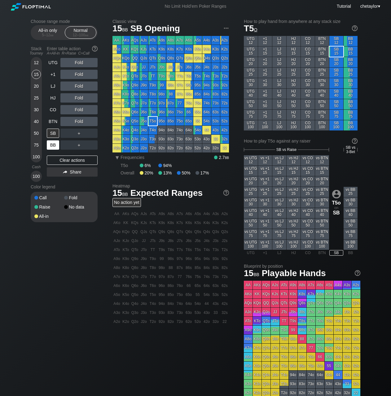
click at [51, 147] on div "BB" at bounding box center [53, 144] width 12 height 9
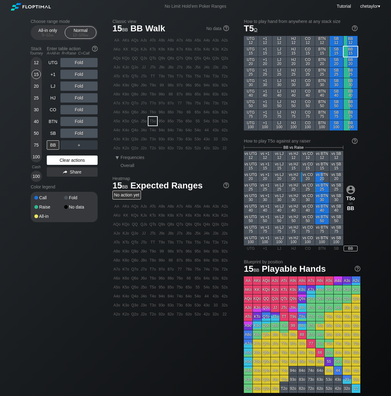
click at [62, 160] on div "Clear actions" at bounding box center [72, 160] width 51 height 9
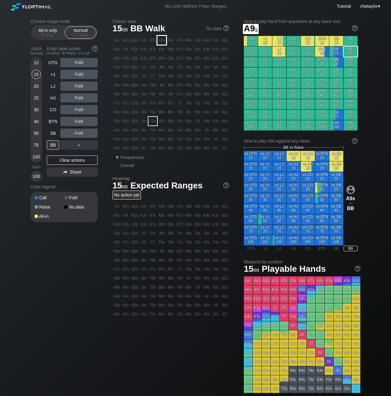
click at [162, 41] on div "A9s" at bounding box center [161, 40] width 9 height 9
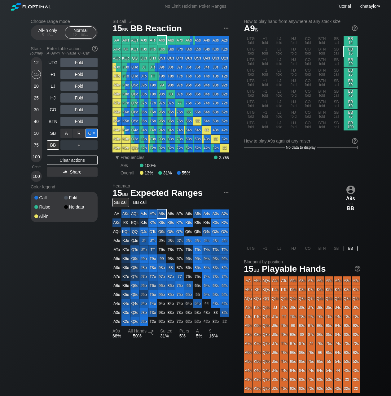
click at [95, 133] on div "C ✕" at bounding box center [92, 133] width 12 height 9
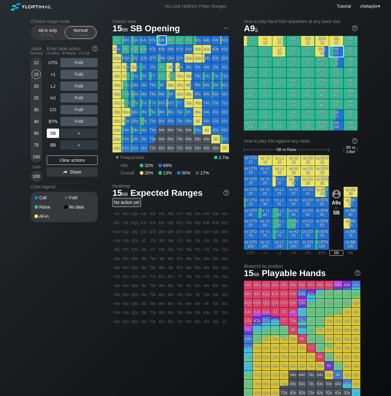
click at [52, 132] on div "SB" at bounding box center [53, 133] width 12 height 9
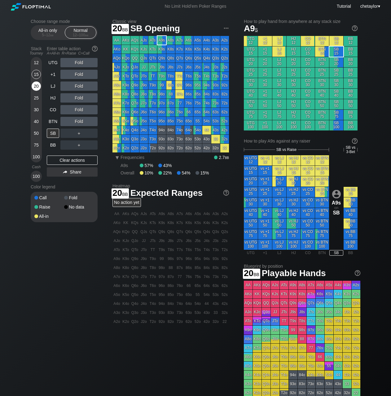
click at [38, 89] on div "20" at bounding box center [36, 86] width 9 height 9
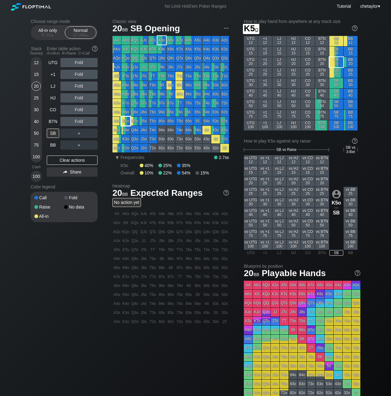
click at [127, 119] on div "K5o" at bounding box center [125, 121] width 9 height 9
click at [46, 32] on div "All-in only 5 – 12 bb" at bounding box center [47, 33] width 29 height 12
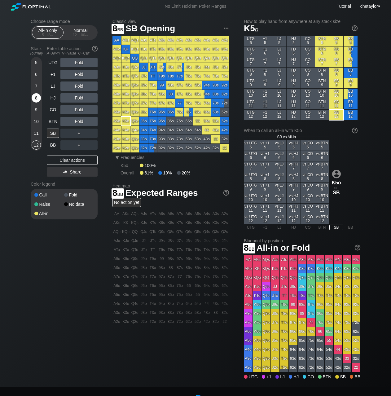
click at [35, 98] on div "8" at bounding box center [36, 97] width 9 height 9
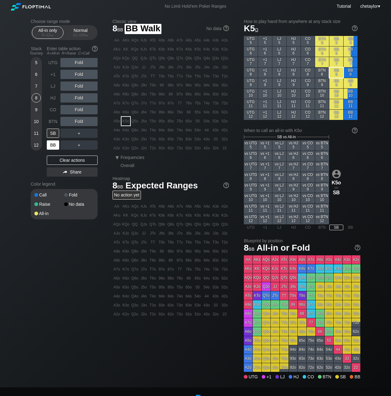
click at [53, 147] on div "BB" at bounding box center [53, 144] width 12 height 9
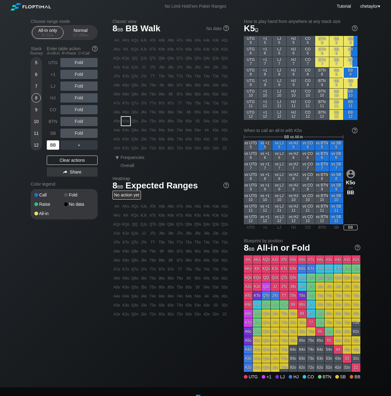
click at [53, 147] on div "BB" at bounding box center [53, 144] width 12 height 9
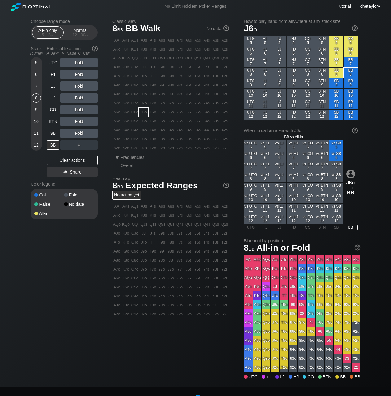
click at [143, 112] on div "J6o" at bounding box center [143, 112] width 9 height 9
click at [68, 133] on div "A ✕" at bounding box center [66, 133] width 12 height 9
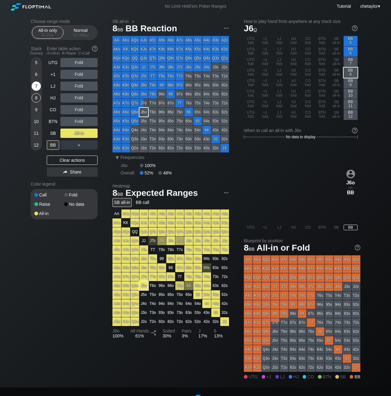
click at [36, 86] on div "7" at bounding box center [36, 86] width 9 height 9
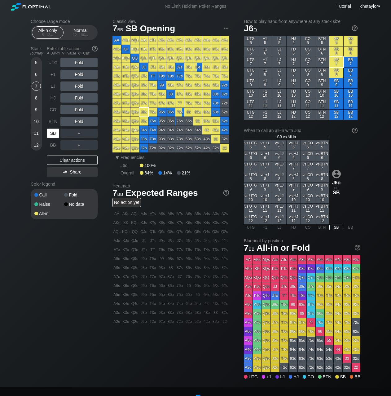
click at [52, 137] on div "SB" at bounding box center [53, 133] width 12 height 9
click at [62, 160] on div "Clear actions" at bounding box center [72, 160] width 51 height 9
click at [33, 62] on div "5" at bounding box center [36, 62] width 9 height 9
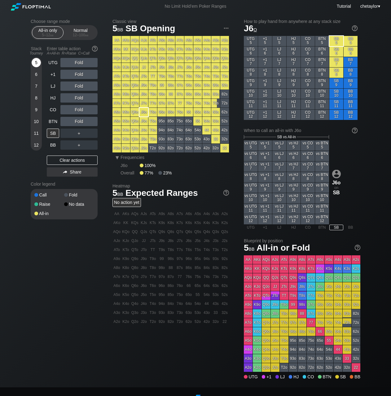
click at [33, 62] on div "5" at bounding box center [36, 62] width 9 height 9
click at [55, 146] on div "BB" at bounding box center [53, 144] width 12 height 9
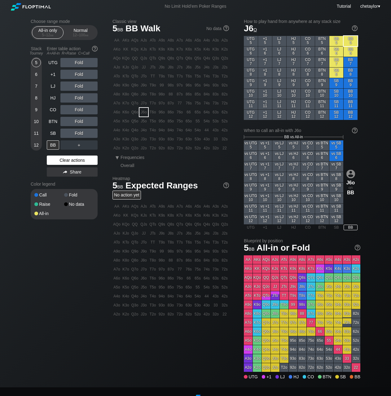
click at [60, 159] on div "Clear actions" at bounding box center [72, 160] width 51 height 9
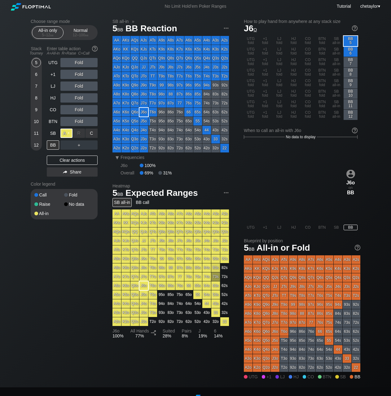
click at [67, 132] on div "A ✕" at bounding box center [66, 133] width 12 height 9
